Goal: Entertainment & Leisure: Consume media (video, audio)

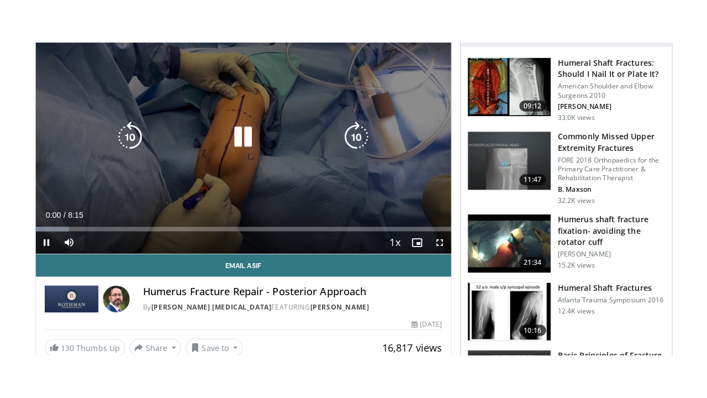
scroll to position [109, 0]
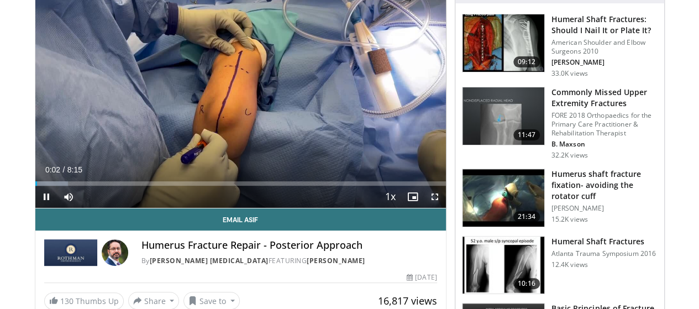
click at [445, 208] on span "Video Player" at bounding box center [435, 197] width 22 height 22
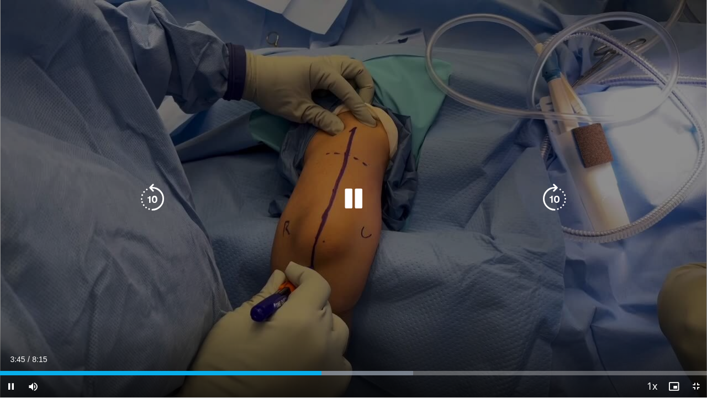
click at [699, 278] on div "10 seconds Tap to unmute" at bounding box center [353, 198] width 707 height 397
click at [351, 218] on div "10 seconds Tap to unmute" at bounding box center [353, 198] width 707 height 397
click at [397, 85] on div "10 seconds Tap to unmute" at bounding box center [353, 198] width 707 height 397
click at [347, 216] on div "10 seconds Tap to unmute" at bounding box center [353, 198] width 707 height 397
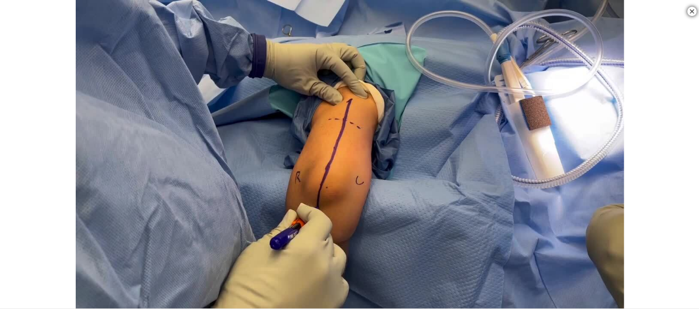
scroll to position [439, 0]
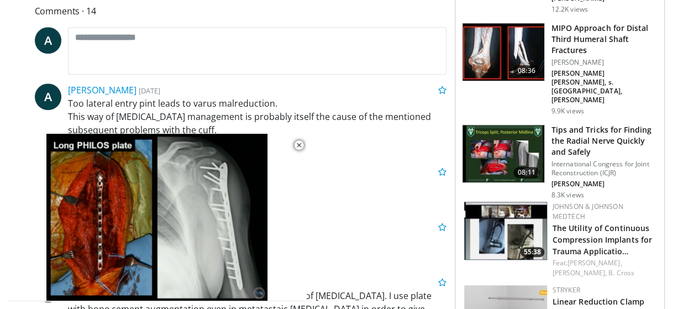
scroll to position [471, 0]
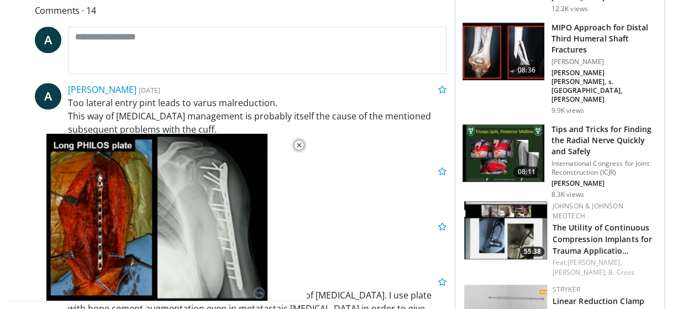
click at [514, 124] on img at bounding box center [504, 152] width 82 height 57
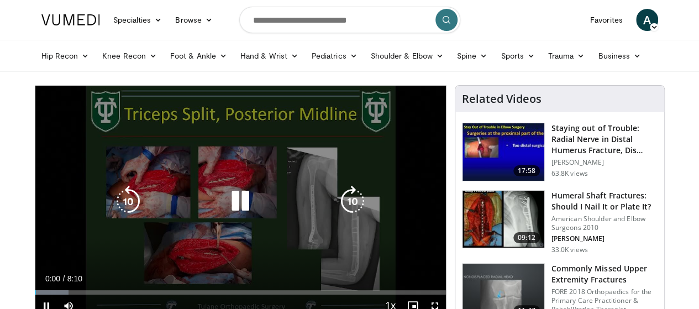
scroll to position [64, 0]
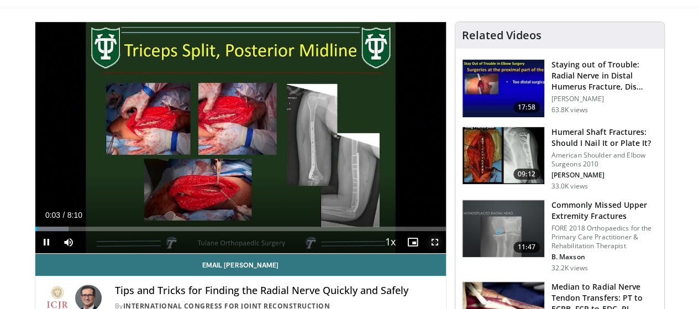
click at [446, 253] on span "Video Player" at bounding box center [435, 242] width 22 height 22
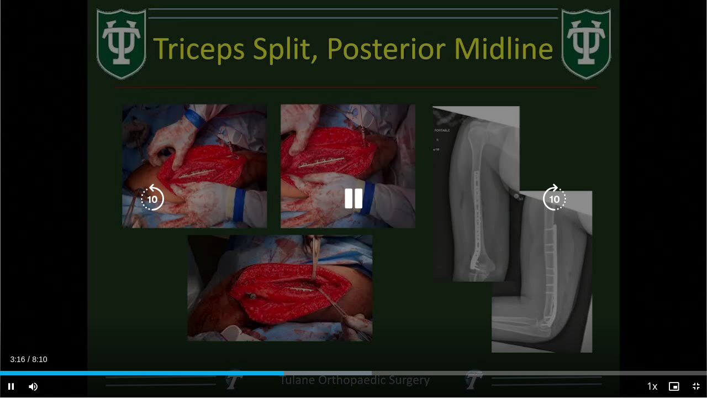
click at [513, 258] on div "10 seconds Tap to unmute" at bounding box center [353, 198] width 707 height 397
click at [365, 199] on icon "Video Player" at bounding box center [353, 198] width 31 height 31
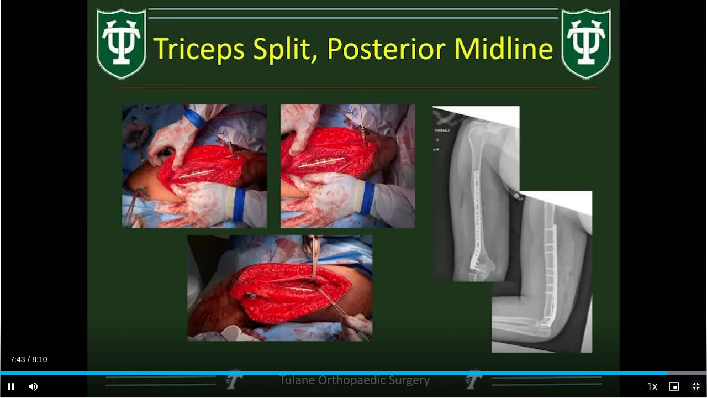
click at [699, 308] on span "Video Player" at bounding box center [696, 386] width 22 height 22
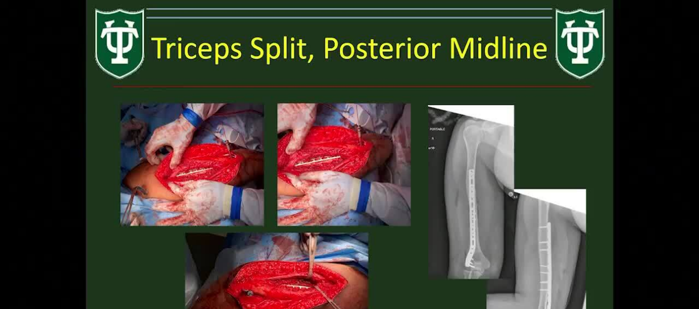
scroll to position [132, 0]
